Goal: Task Accomplishment & Management: Complete application form

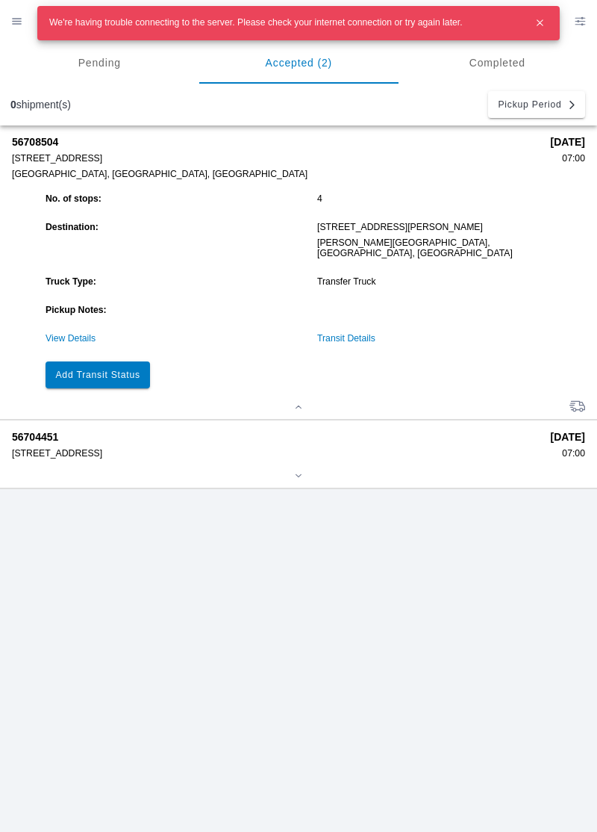
click at [73, 375] on button "Add Transit Status" at bounding box center [98, 374] width 105 height 27
click at [541, 25] on icon "button" at bounding box center [540, 22] width 13 height 13
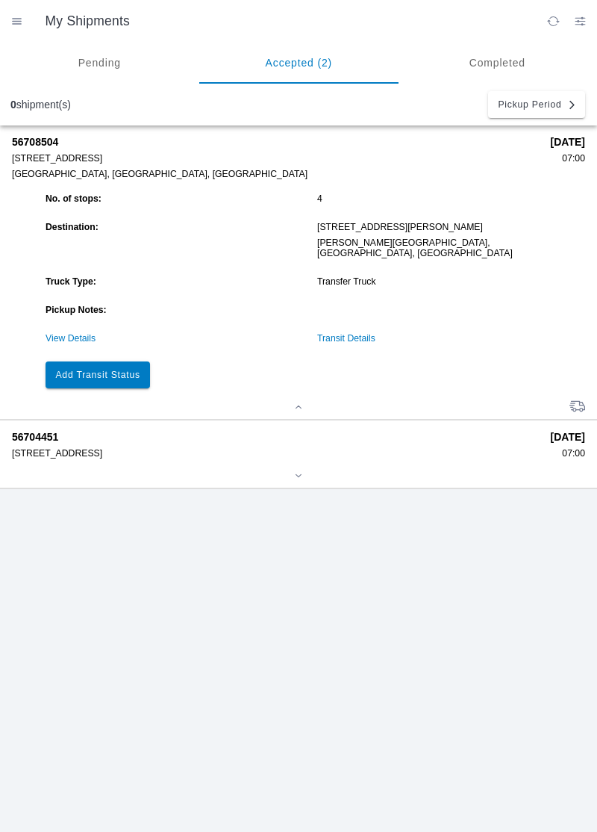
click at [90, 371] on button "Add Transit Status" at bounding box center [98, 374] width 105 height 27
click at [84, 373] on button "Add Transit Status" at bounding box center [98, 374] width 105 height 27
click at [88, 375] on button "Add Transit Status" at bounding box center [98, 374] width 105 height 27
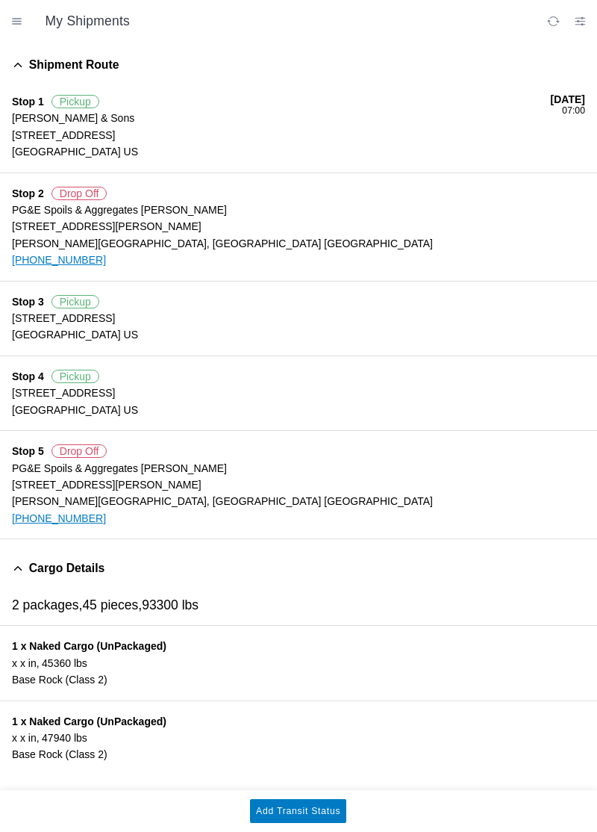
click at [93, 370] on ion-router-outlet "My Shipments Pending Accepted (2) Completed 0 shipment(s) Pickup Period 5670850…" at bounding box center [298, 416] width 597 height 832
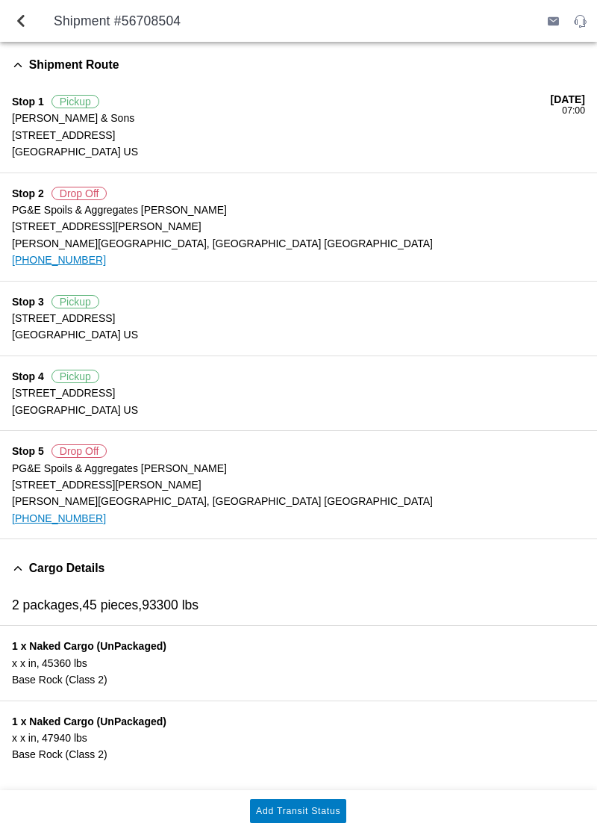
click at [82, 372] on span "Pickup" at bounding box center [76, 376] width 48 height 13
click at [335, 802] on button "Add Transit Status" at bounding box center [298, 811] width 96 height 24
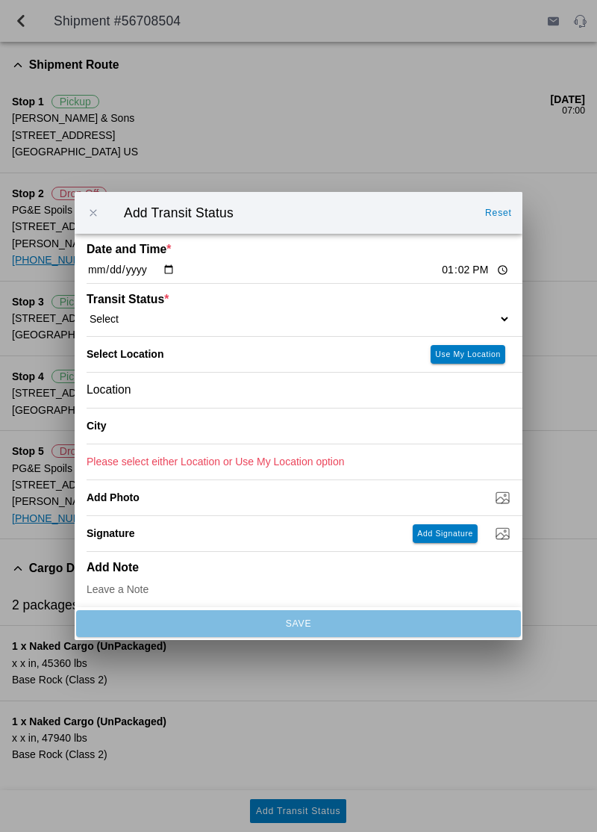
click at [441, 272] on input "13:02" at bounding box center [476, 270] width 70 height 16
type input "12:57"
click at [411, 320] on select "Select Arrive at Drop Off Arrive at Pickup Break Start Break Stop Depart Drop O…" at bounding box center [299, 318] width 424 height 13
select select "ARVPULOC"
click at [0, 0] on slot "Use My Location" at bounding box center [0, 0] width 0 height 0
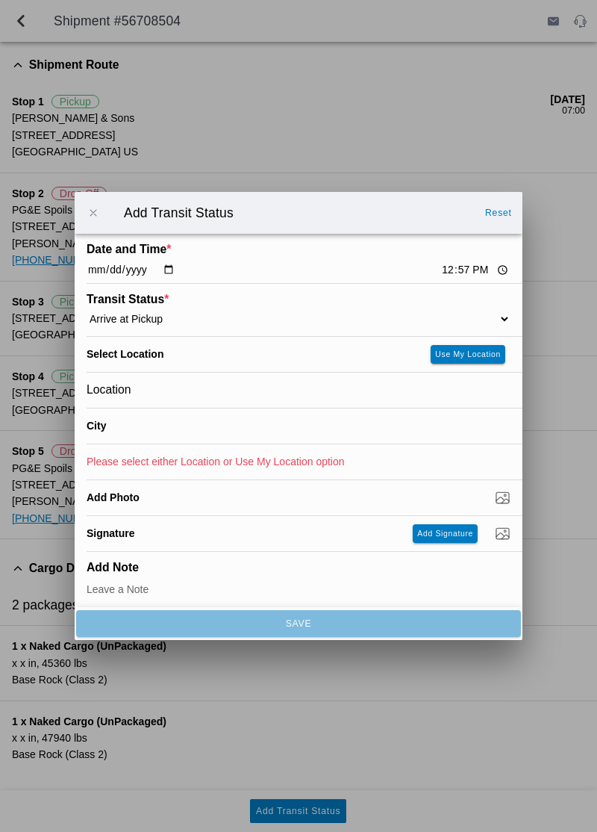
type input "[GEOGRAPHIC_DATA]"
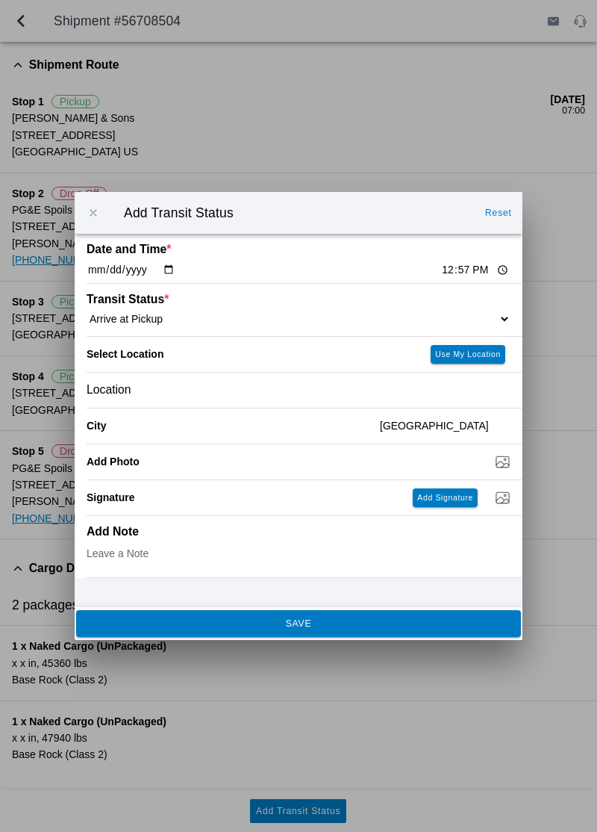
click at [370, 633] on button "SAVE" at bounding box center [298, 623] width 445 height 27
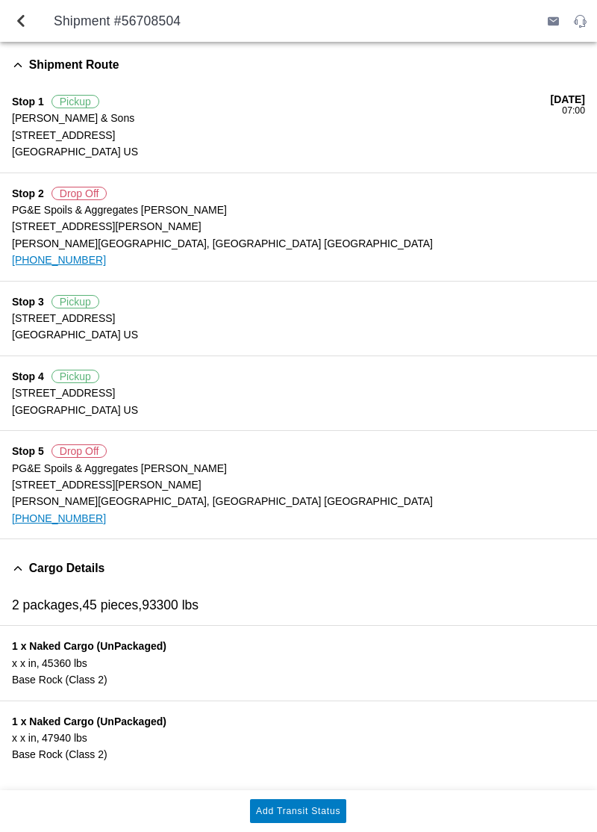
click at [0, 0] on slot "Add Transit Status" at bounding box center [0, 0] width 0 height 0
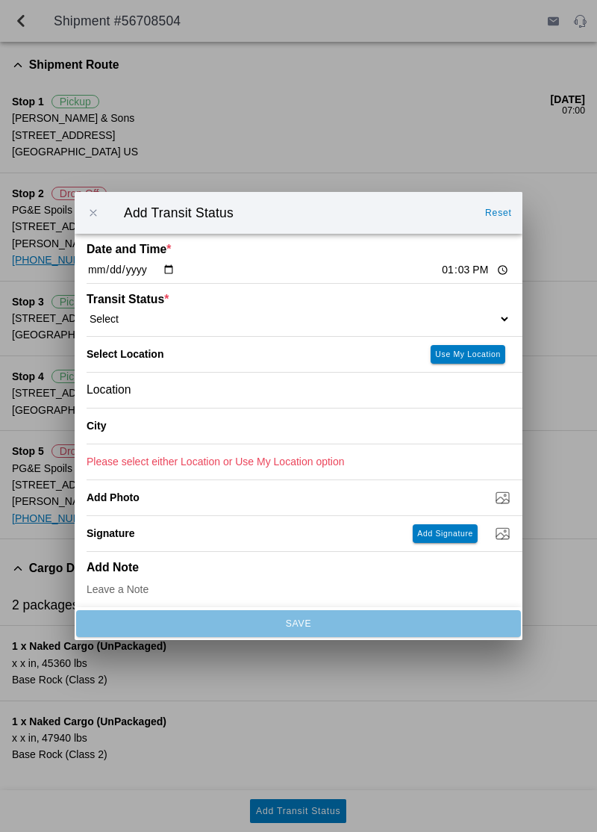
click at [441, 268] on input "13:03" at bounding box center [476, 270] width 70 height 16
type input "12:00"
click at [414, 314] on select "Select Arrive at Drop Off Arrive at Pickup Break Start Break Stop Depart Drop O…" at bounding box center [299, 318] width 424 height 13
select select "BREAKSTART"
click at [269, 435] on div "City" at bounding box center [228, 426] width 282 height 35
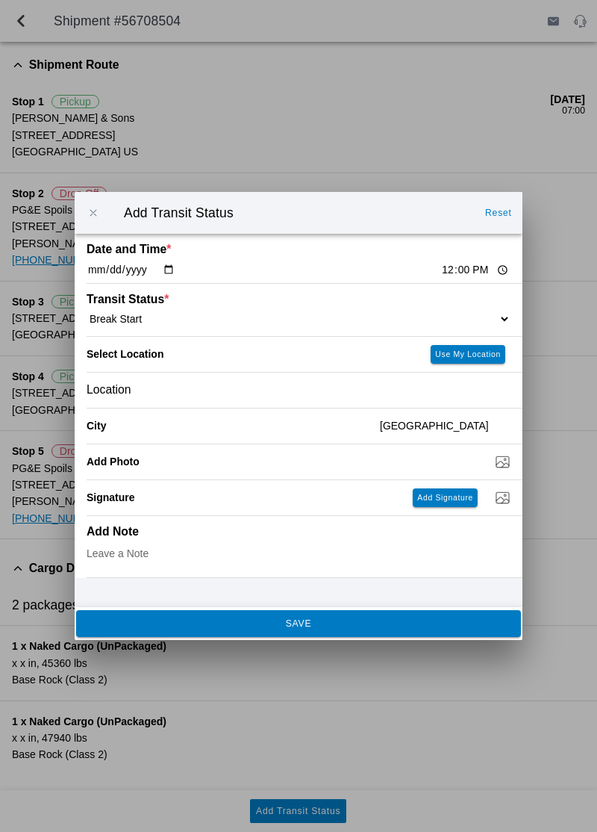
type input "[GEOGRAPHIC_DATA]"
click at [405, 631] on button "SAVE" at bounding box center [298, 623] width 445 height 27
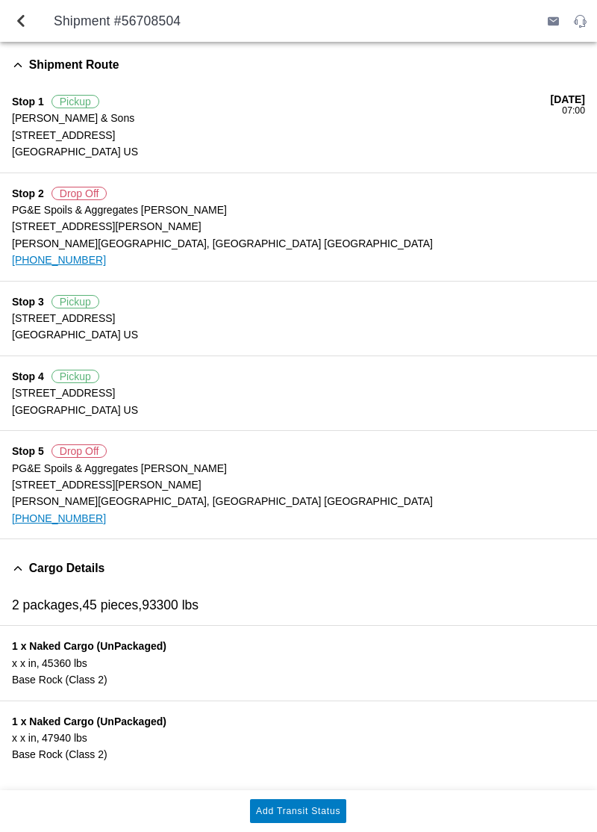
click at [0, 0] on slot "Add Transit Status" at bounding box center [0, 0] width 0 height 0
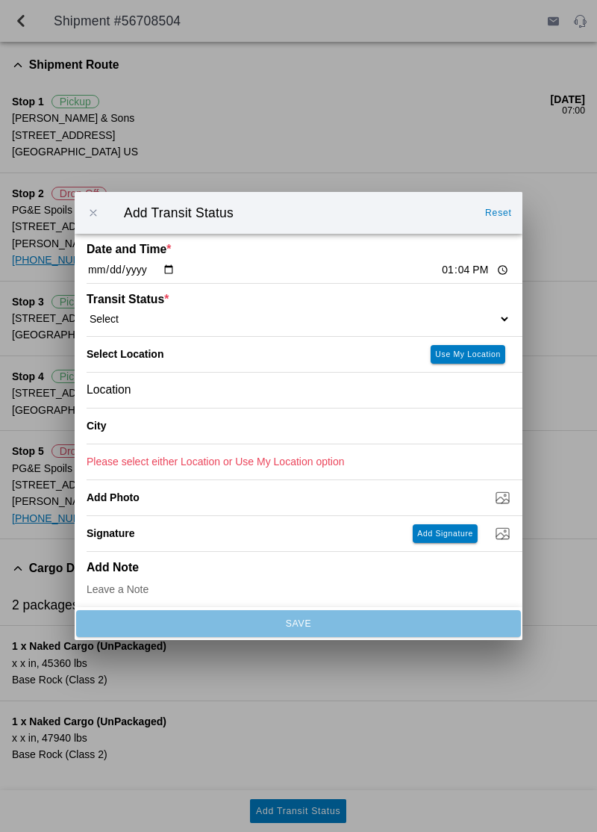
click at [441, 277] on input "13:04" at bounding box center [476, 270] width 70 height 16
type input "12:30"
click at [448, 313] on select "Select Arrive at Drop Off Arrive at Pickup Break Start Break Stop Depart Drop O…" at bounding box center [299, 318] width 424 height 13
select select "BREAKSTOP"
click at [361, 426] on div "City" at bounding box center [305, 427] width 436 height 36
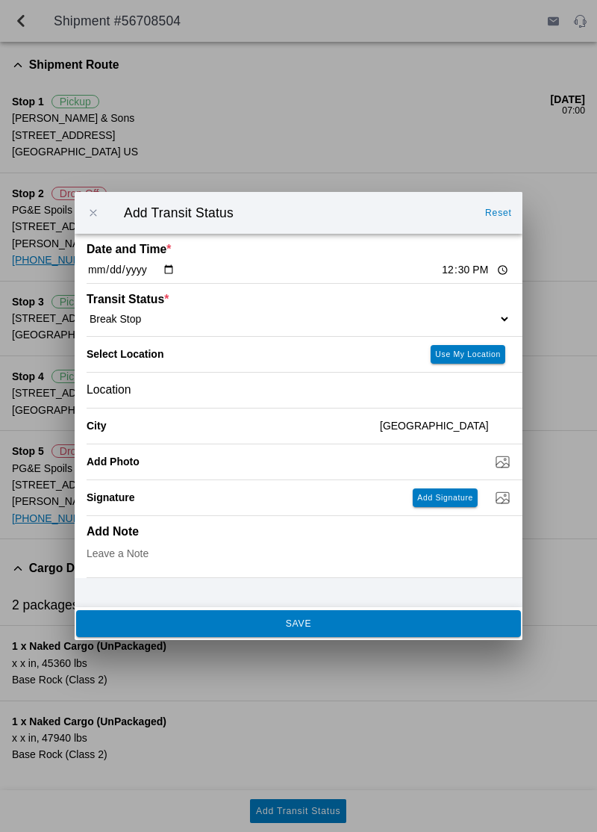
type input "[GEOGRAPHIC_DATA]"
click at [403, 620] on span "SAVE" at bounding box center [298, 623] width 425 height 9
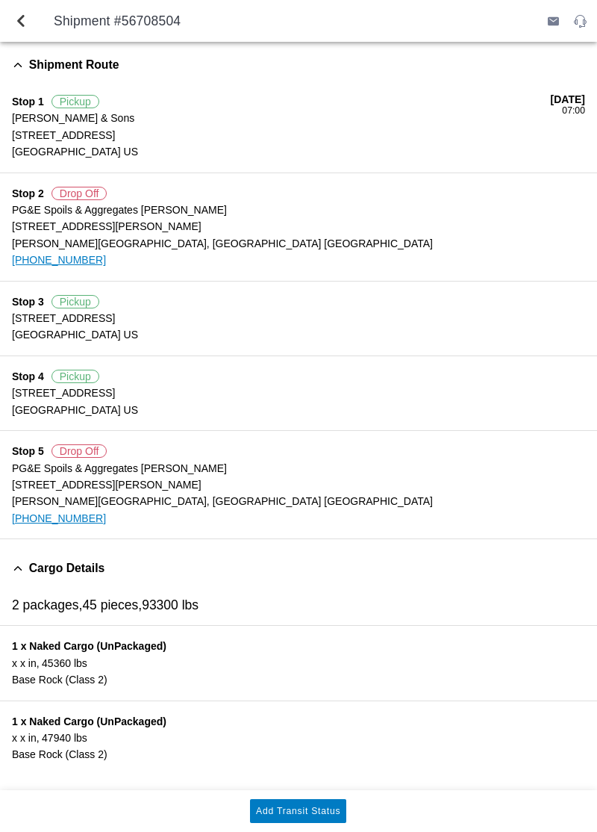
click at [0, 0] on slot "Add Transit Status" at bounding box center [0, 0] width 0 height 0
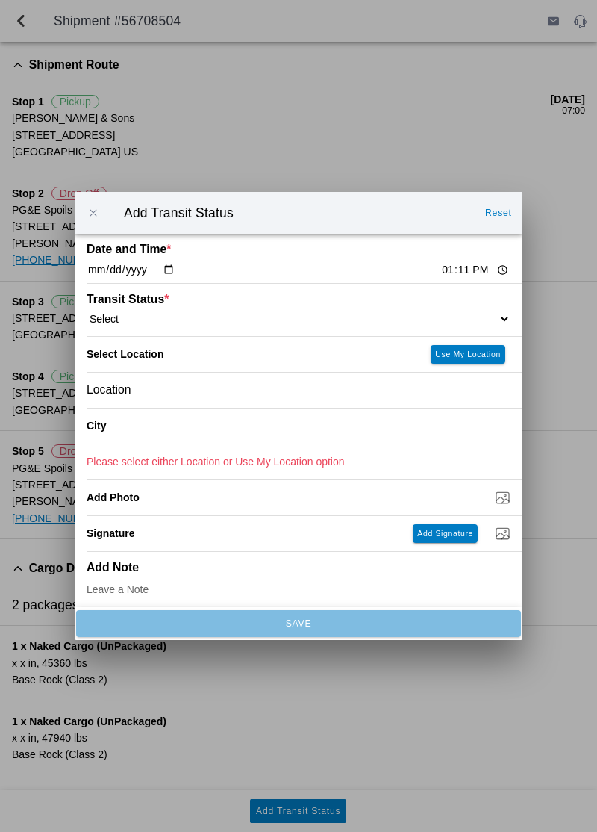
click at [450, 316] on select "Select Arrive at Drop Off Arrive at Pickup Break Start Break Stop Depart Drop O…" at bounding box center [299, 318] width 424 height 13
select select "DPTPULOC"
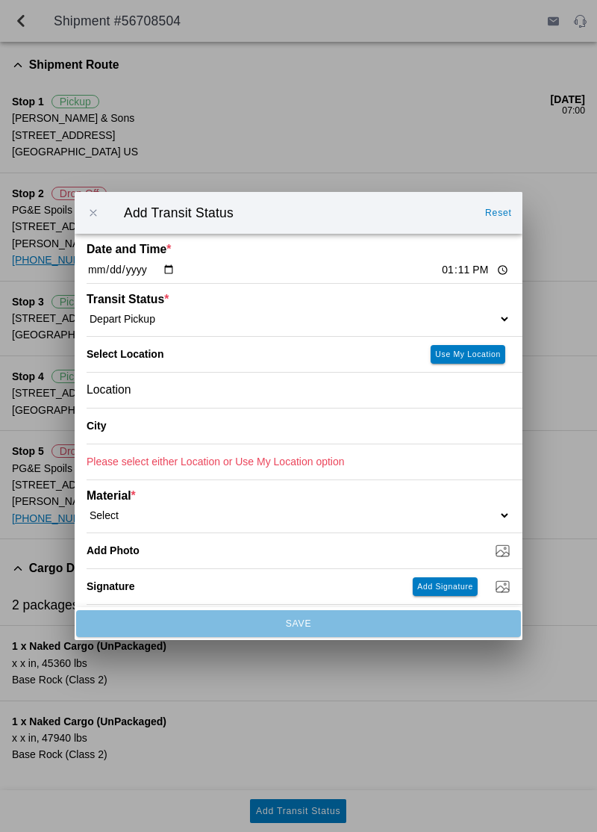
click at [478, 360] on button "Use My Location" at bounding box center [468, 354] width 75 height 19
type input "[GEOGRAPHIC_DATA]"
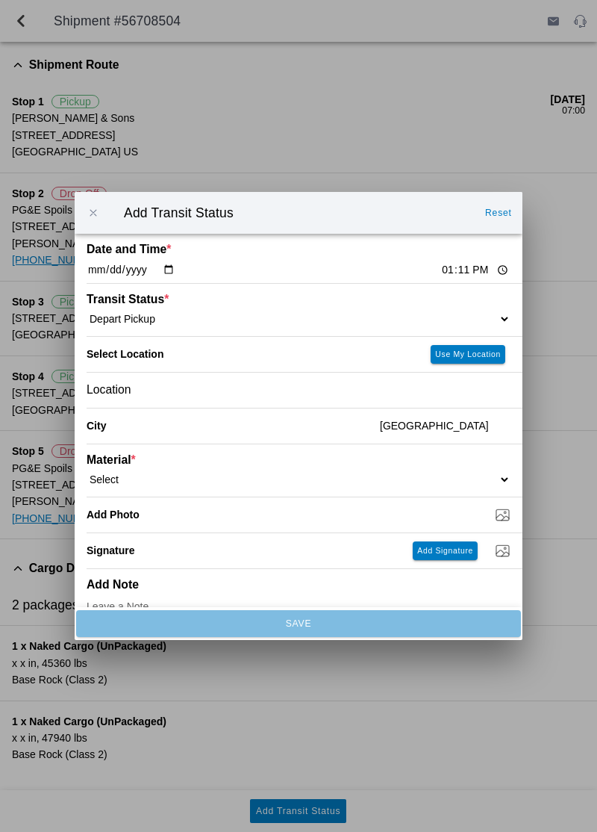
click at [445, 480] on select "Select 1" x 3" Rock 1" x 4" Rock 2" x 4" Rock Asphalt Cold Patch Backfill Spec …" at bounding box center [299, 479] width 424 height 13
select select "708651"
click at [496, 519] on input "Dump / Quarry Tag *" at bounding box center [305, 514] width 436 height 16
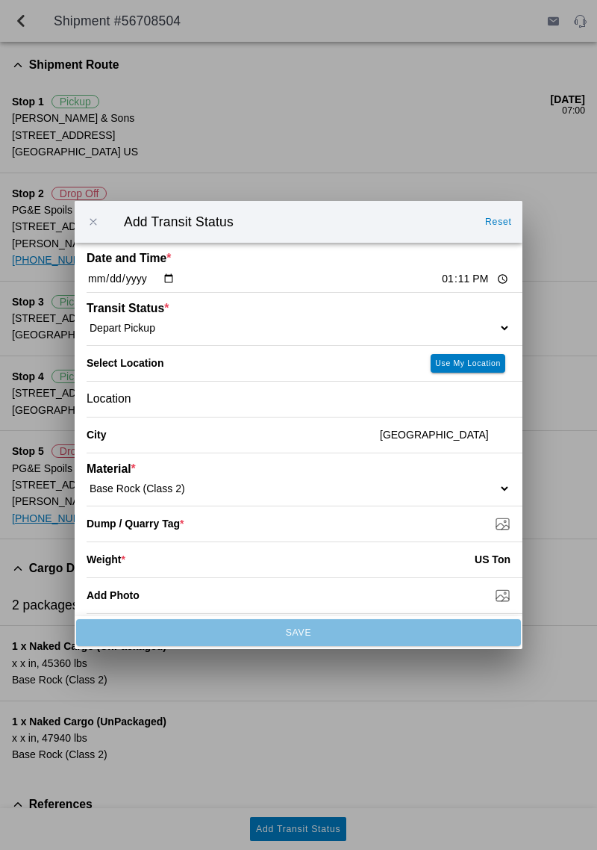
type input "C:\fakepath\17575350766644734939010342139673.jpg"
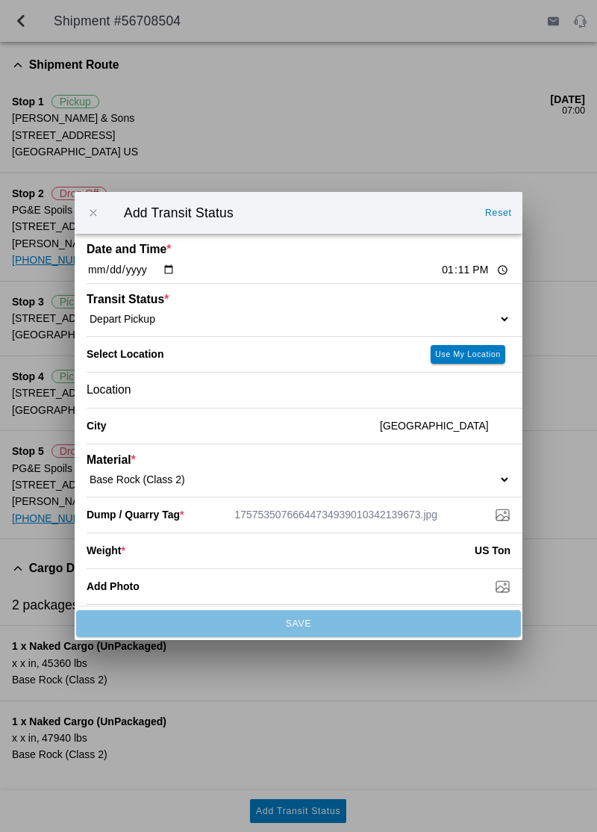
click at [163, 548] on input "number" at bounding box center [300, 550] width 350 height 33
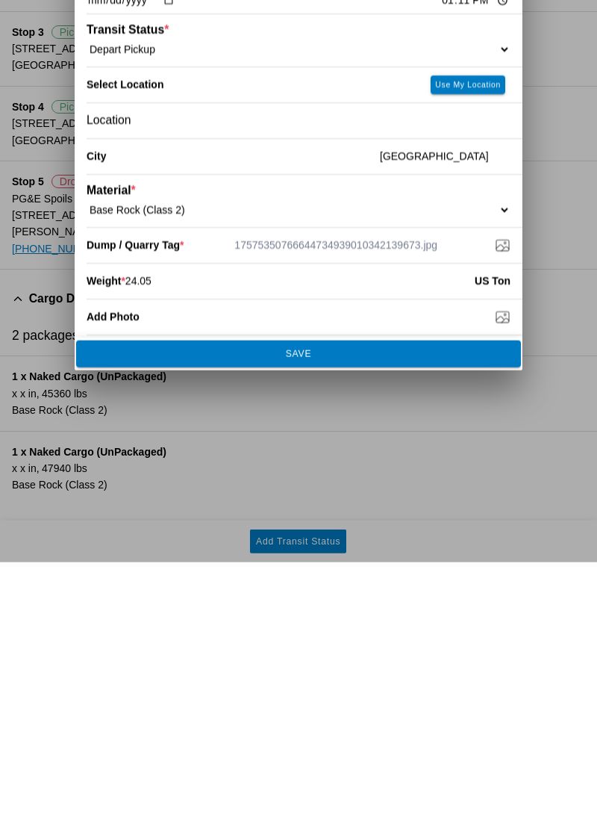
type input "24.05"
click at [415, 619] on span "SAVE" at bounding box center [298, 623] width 425 height 9
